Goal: Find contact information: Find contact information

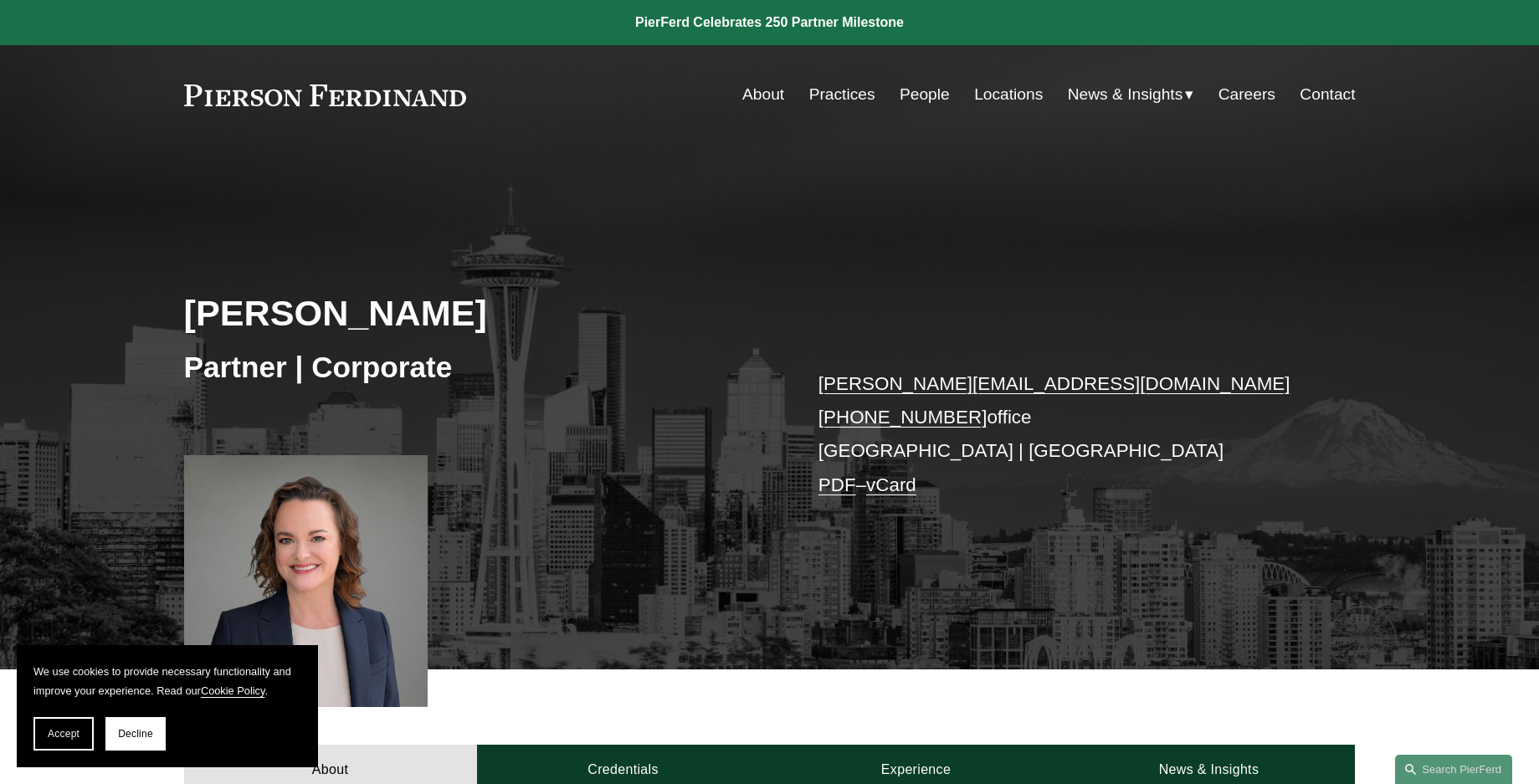
click at [841, 97] on link "Practices" at bounding box center [842, 95] width 67 height 32
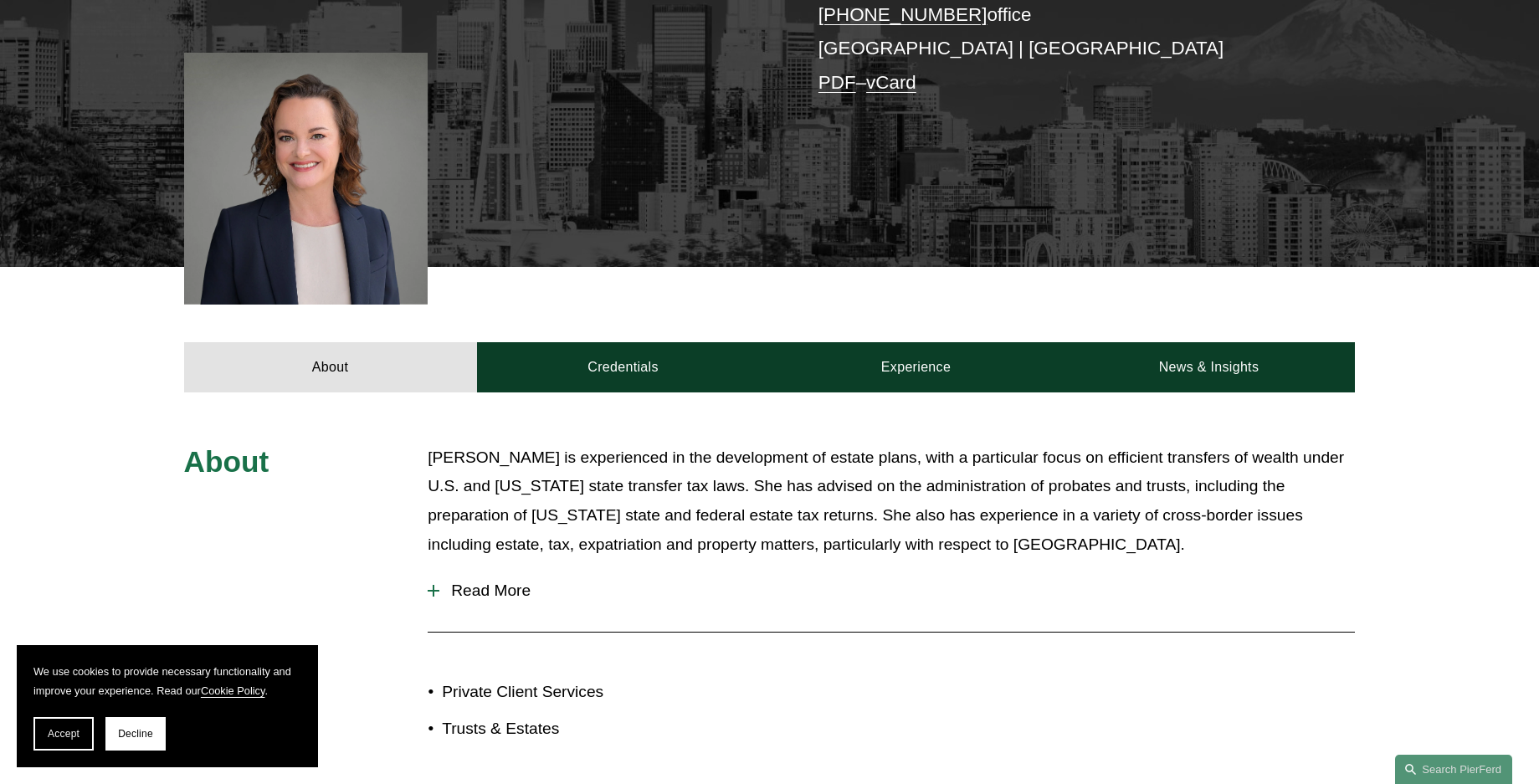
scroll to position [68, 0]
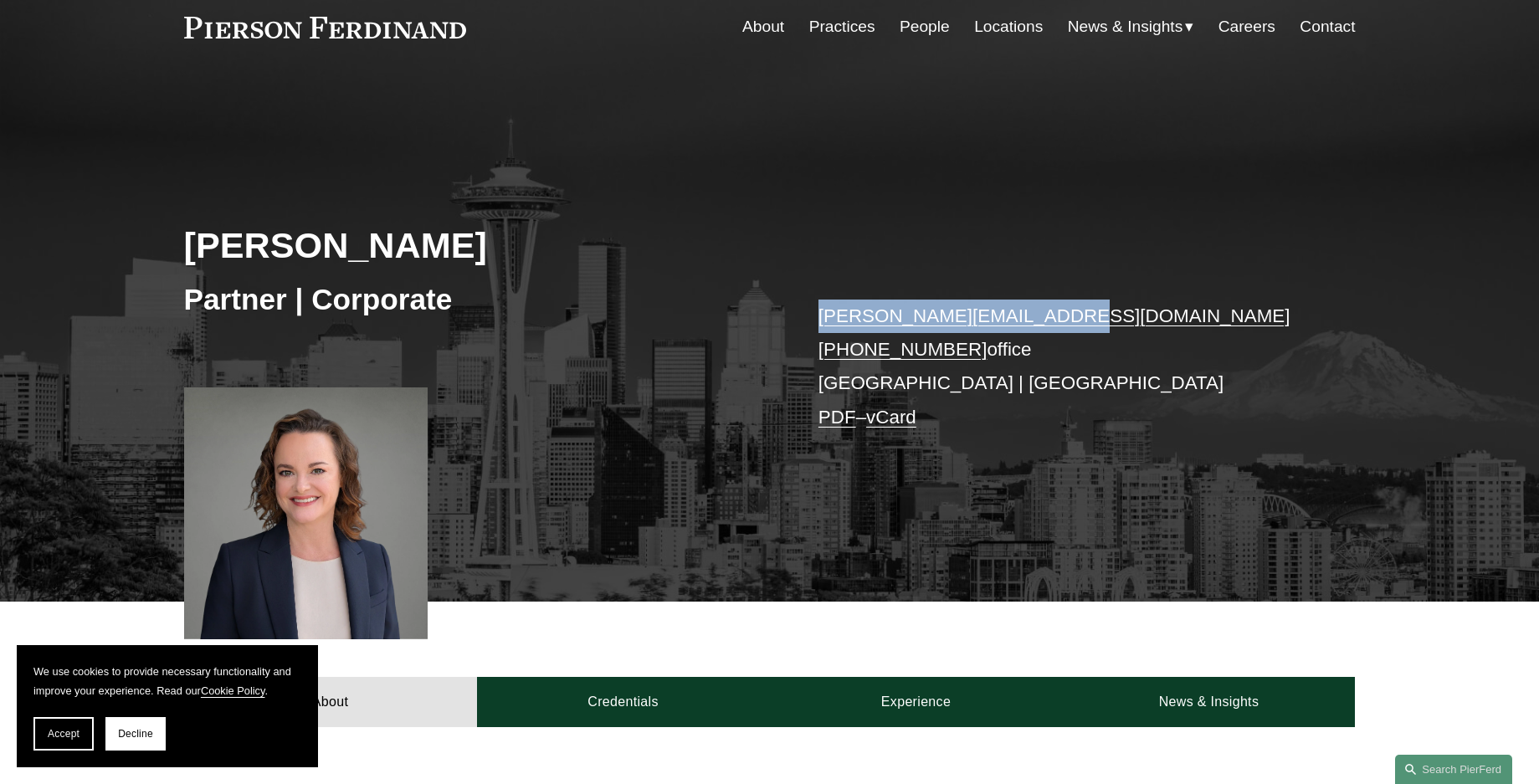
drag, startPoint x: 811, startPoint y: 311, endPoint x: 1045, endPoint y: 312, distance: 234.0
click at [1045, 312] on div "[PERSON_NAME] Partner | Corporate [PERSON_NAME][EMAIL_ADDRESS][DOMAIN_NAME] [PH…" at bounding box center [769, 362] width 1539 height 478
drag, startPoint x: 1045, startPoint y: 312, endPoint x: 966, endPoint y: 310, distance: 79.0
copy link "[PERSON_NAME][EMAIL_ADDRESS][DOMAIN_NAME]"
